Goal: Share content

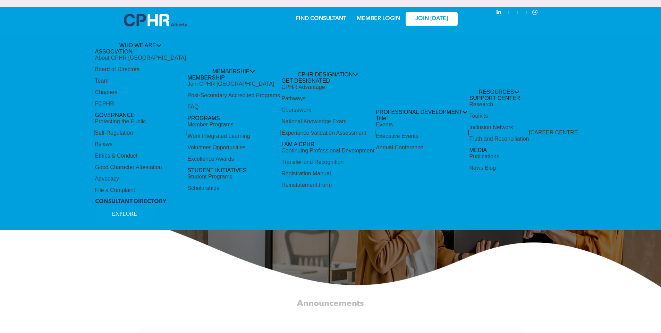
click at [136, 212] on div "Share by:" at bounding box center [307, 169] width 615 height 333
click at [190, 169] on div "Share by:" at bounding box center [307, 169] width 615 height 333
drag, startPoint x: 248, startPoint y: 158, endPoint x: 266, endPoint y: 151, distance: 19.3
click at [257, 154] on div "Share by:" at bounding box center [307, 169] width 615 height 333
drag, startPoint x: 307, startPoint y: 115, endPoint x: 362, endPoint y: 172, distance: 79.3
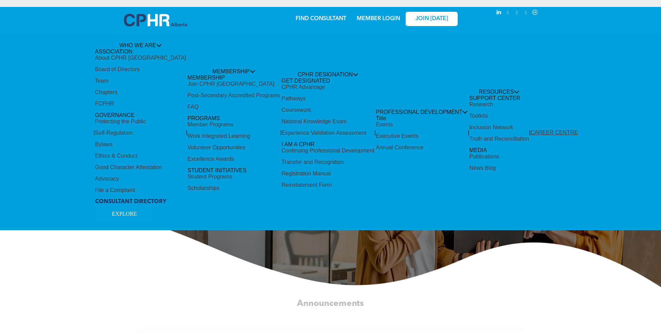
click at [309, 115] on div "Share by:" at bounding box center [307, 169] width 615 height 333
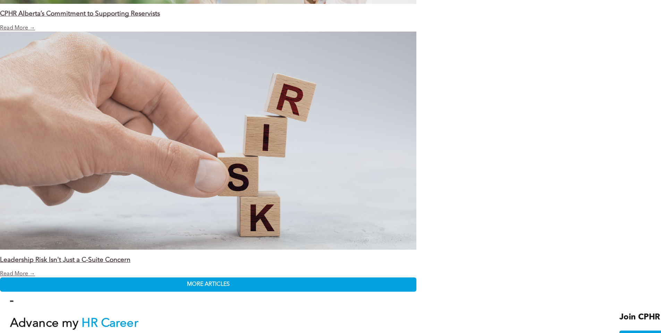
scroll to position [1458, 0]
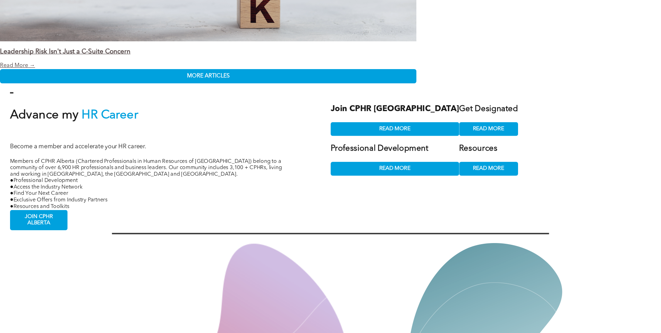
click at [52, 205] on div "Share by:" at bounding box center [307, 169] width 615 height 333
click at [35, 205] on div "Share by:" at bounding box center [307, 169] width 615 height 333
click at [249, 174] on div "Share by:" at bounding box center [307, 169] width 615 height 333
click at [227, 118] on div "Share by:" at bounding box center [307, 169] width 615 height 333
click at [105, 103] on div "Share by:" at bounding box center [307, 169] width 615 height 333
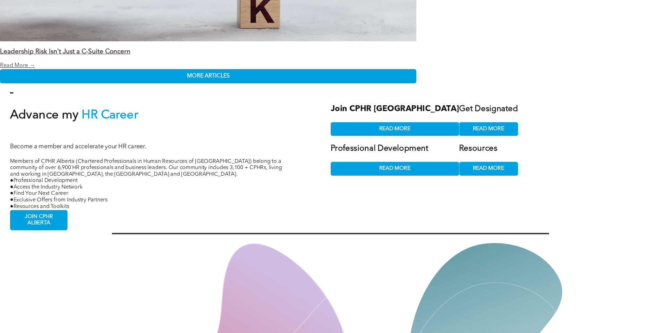
drag, startPoint x: 207, startPoint y: 64, endPoint x: 335, endPoint y: 71, distance: 128.3
click at [208, 64] on div "Share by:" at bounding box center [307, 169] width 615 height 333
